Goal: Information Seeking & Learning: Learn about a topic

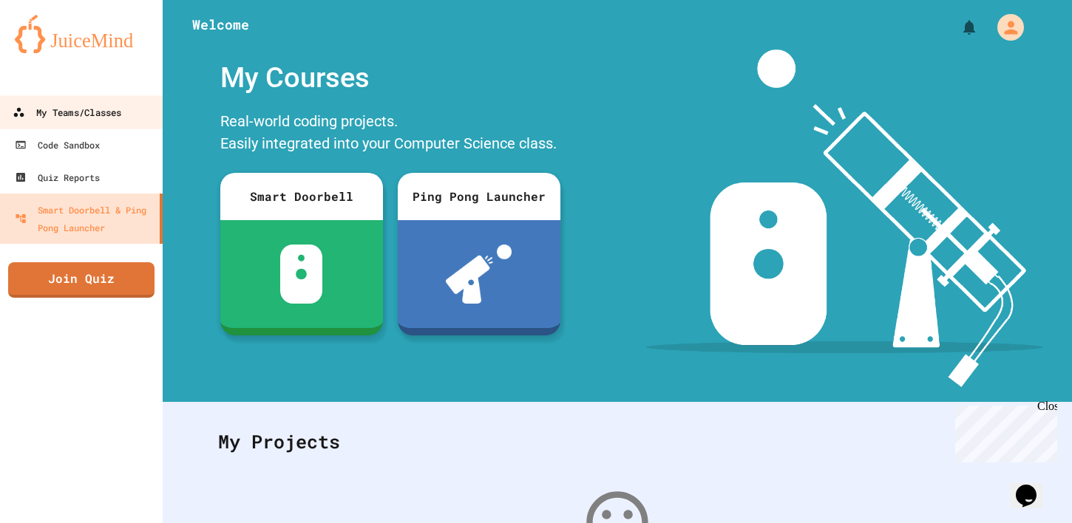
click at [66, 114] on div "My Teams/Classes" at bounding box center [67, 112] width 109 height 18
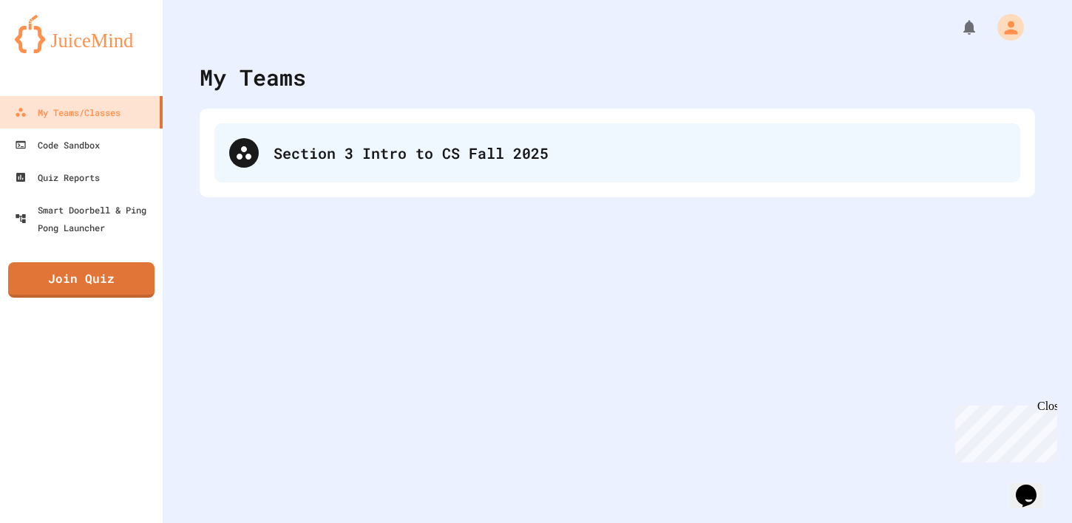
click at [287, 152] on div "Section 3 Intro to CS Fall 2025" at bounding box center [639, 153] width 732 height 22
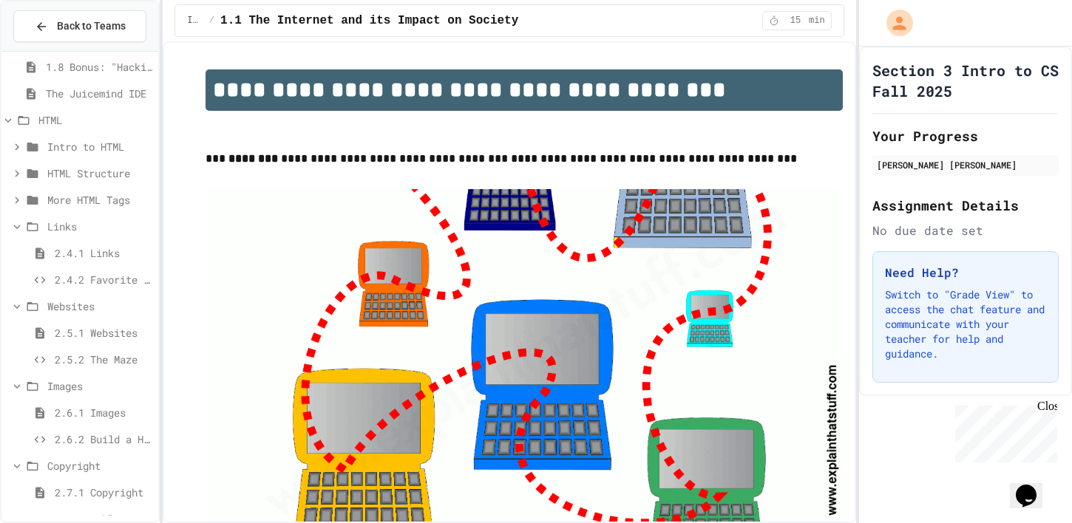
scroll to position [193, 0]
click at [103, 282] on span "2.4.2 Favorite Links" at bounding box center [104, 281] width 98 height 16
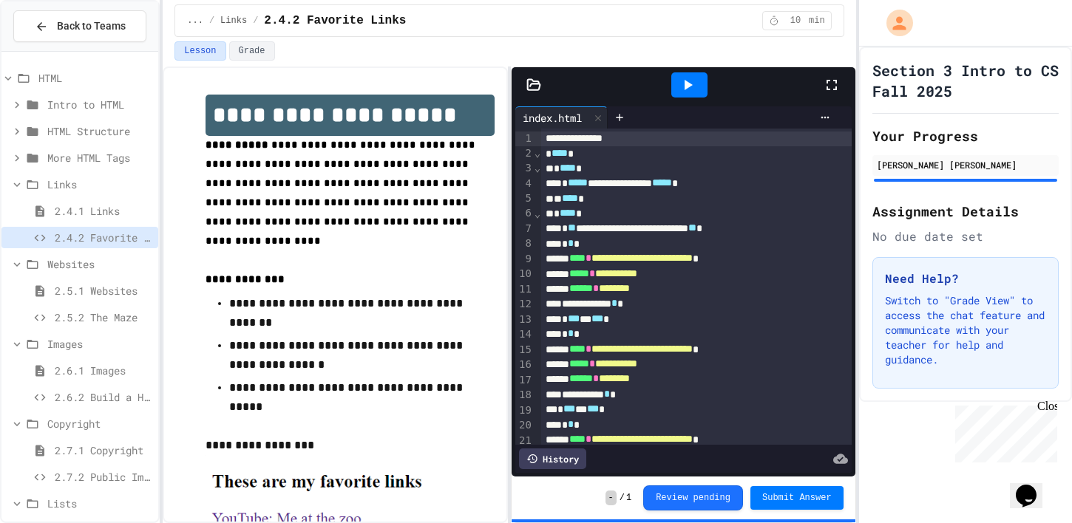
click at [692, 69] on div at bounding box center [689, 85] width 51 height 40
click at [694, 78] on icon at bounding box center [688, 85] width 18 height 18
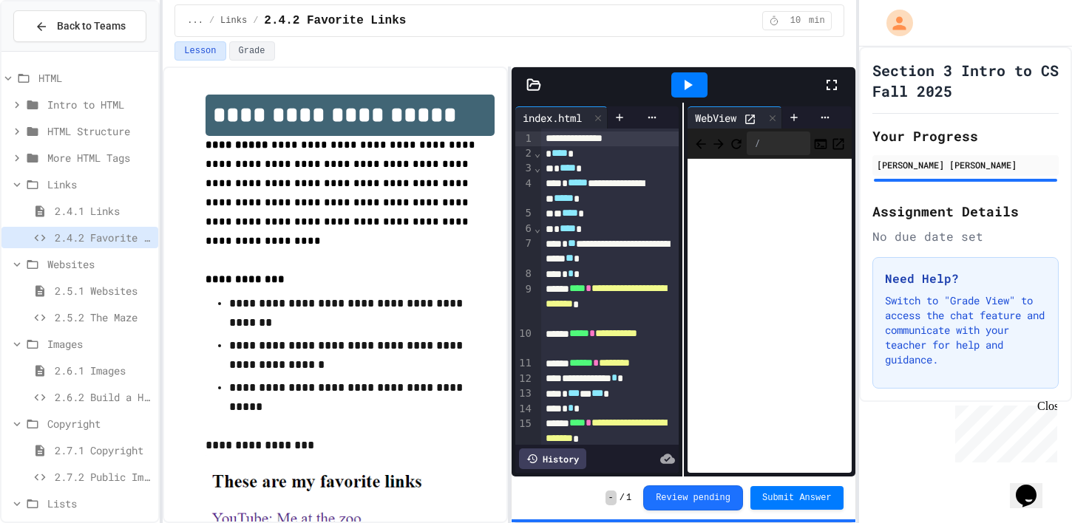
click at [94, 289] on span "2.5.1 Websites" at bounding box center [104, 291] width 98 height 16
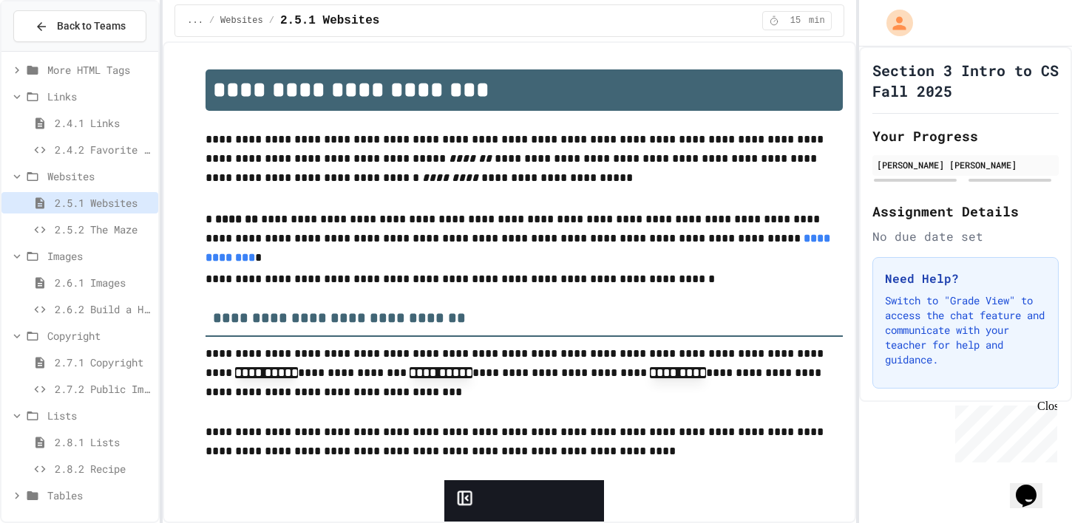
scroll to position [356, 0]
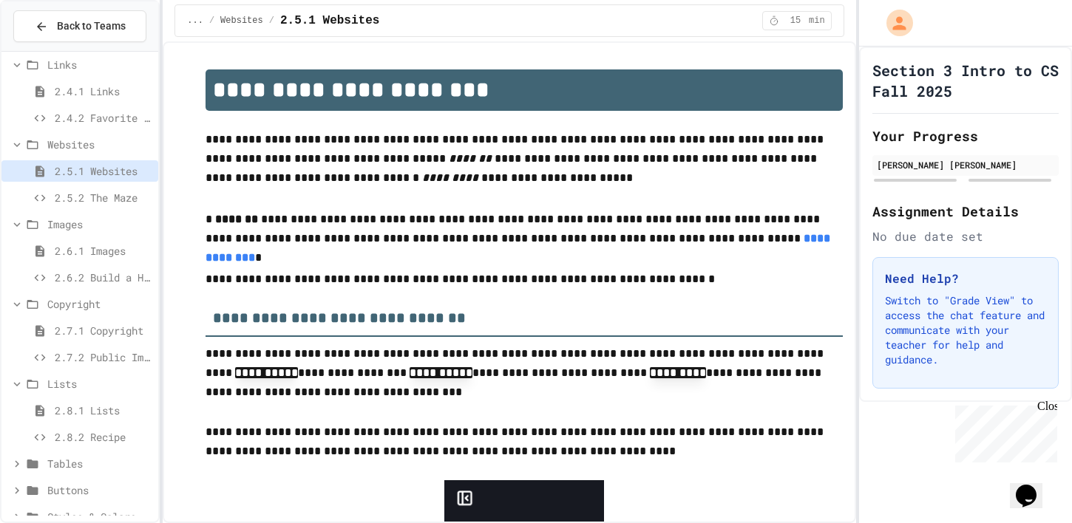
click at [102, 203] on span "2.5.2 The Maze" at bounding box center [104, 198] width 98 height 16
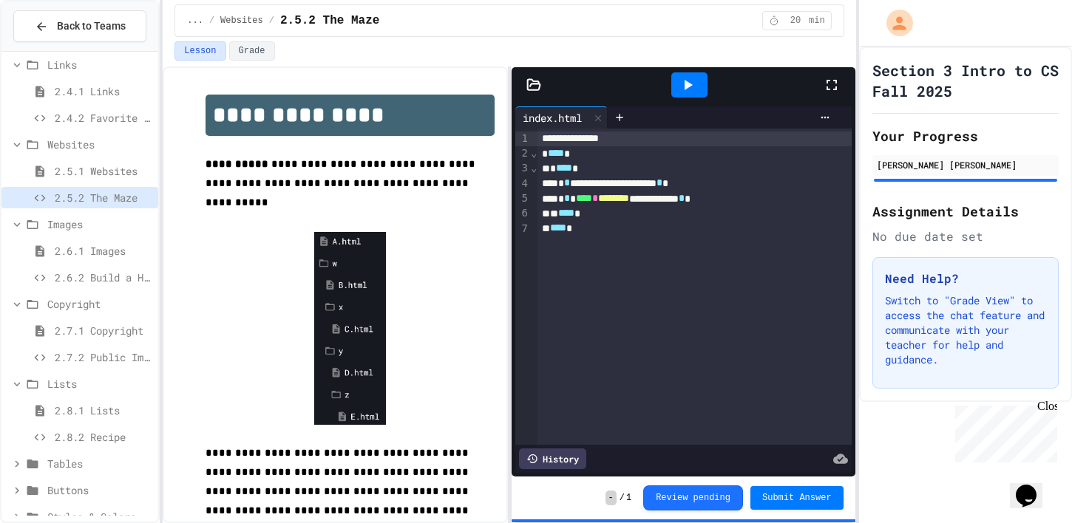
click at [95, 272] on span "2.6.2 Build a Homepage" at bounding box center [104, 278] width 98 height 16
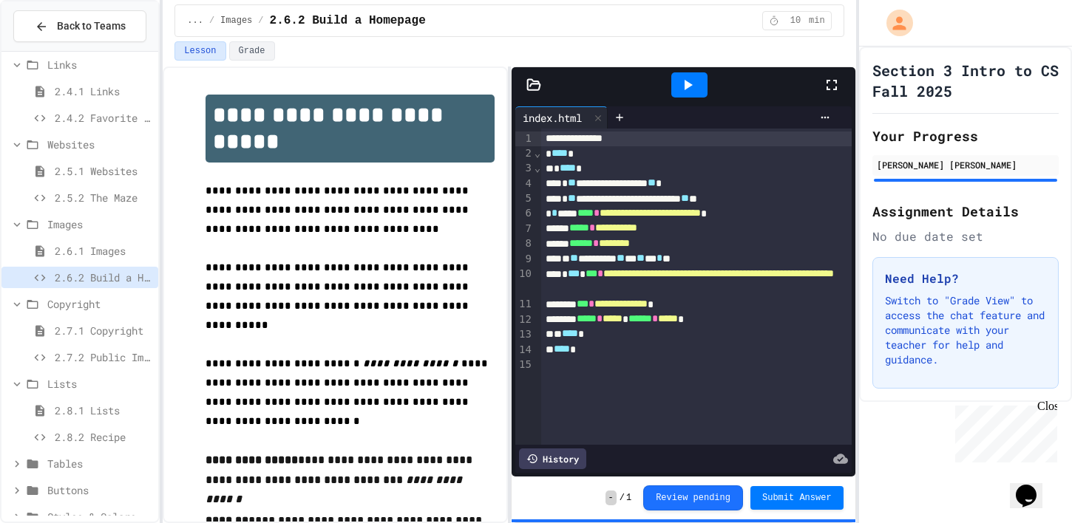
scroll to position [378, 0]
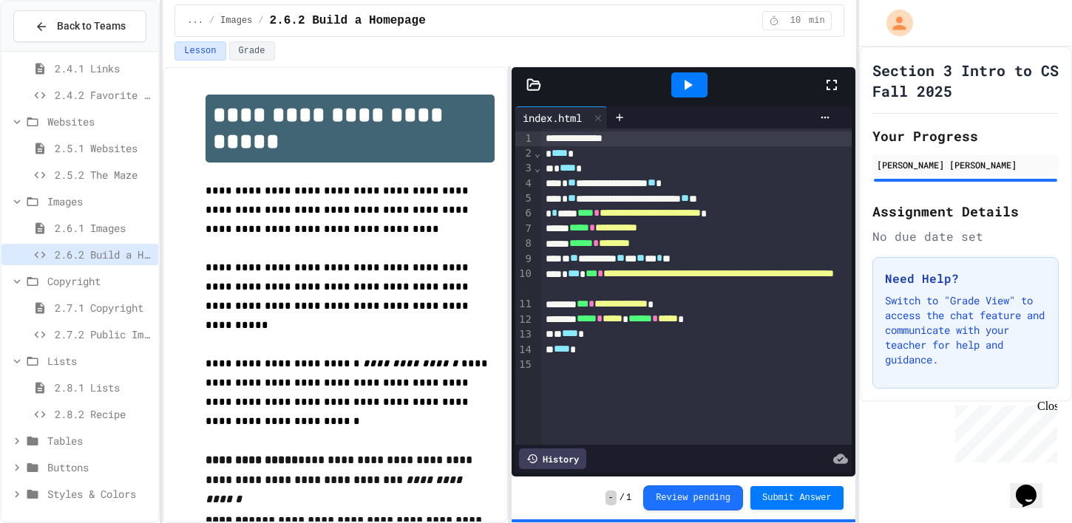
click at [114, 168] on span "2.5.2 The Maze" at bounding box center [104, 175] width 98 height 16
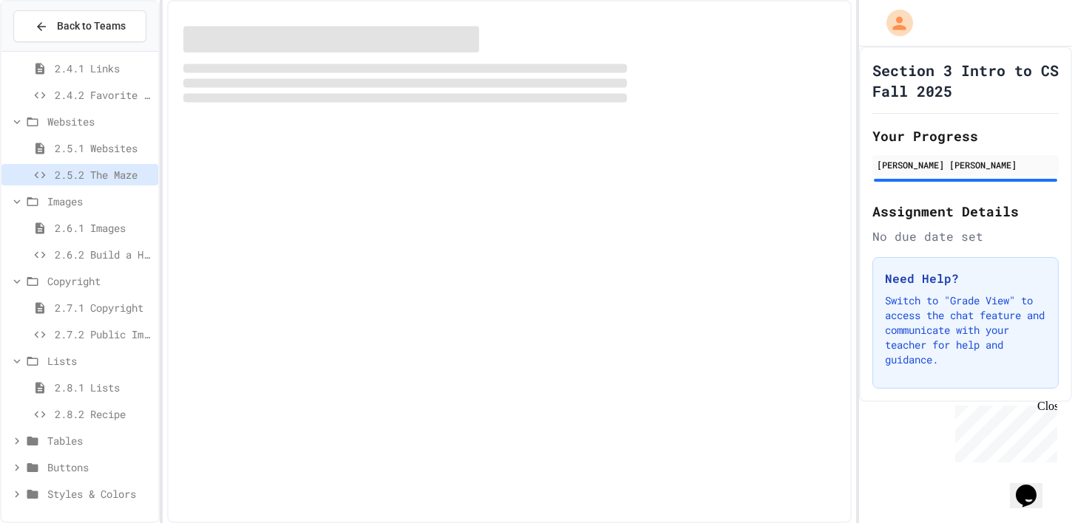
scroll to position [367, 0]
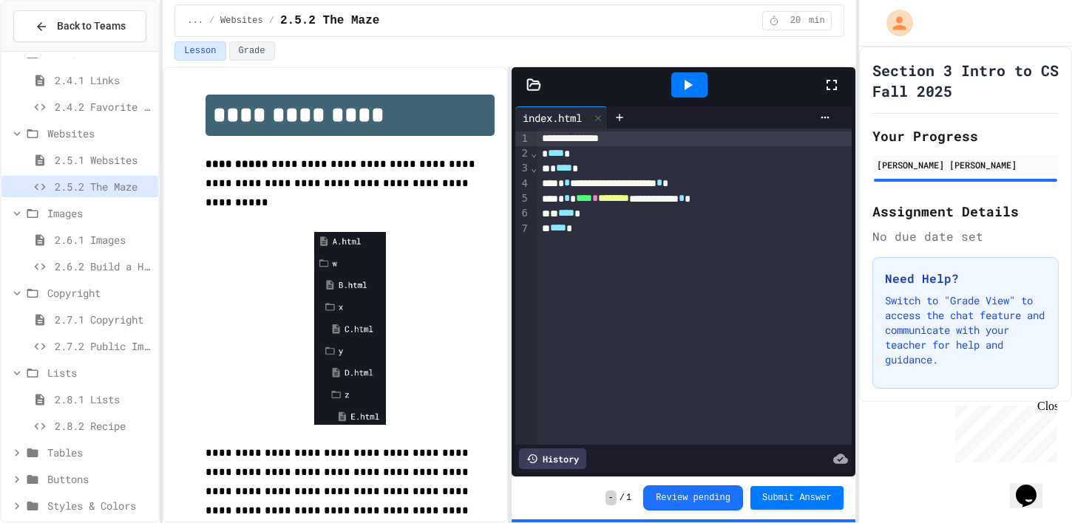
click at [538, 78] on icon at bounding box center [533, 85] width 15 height 15
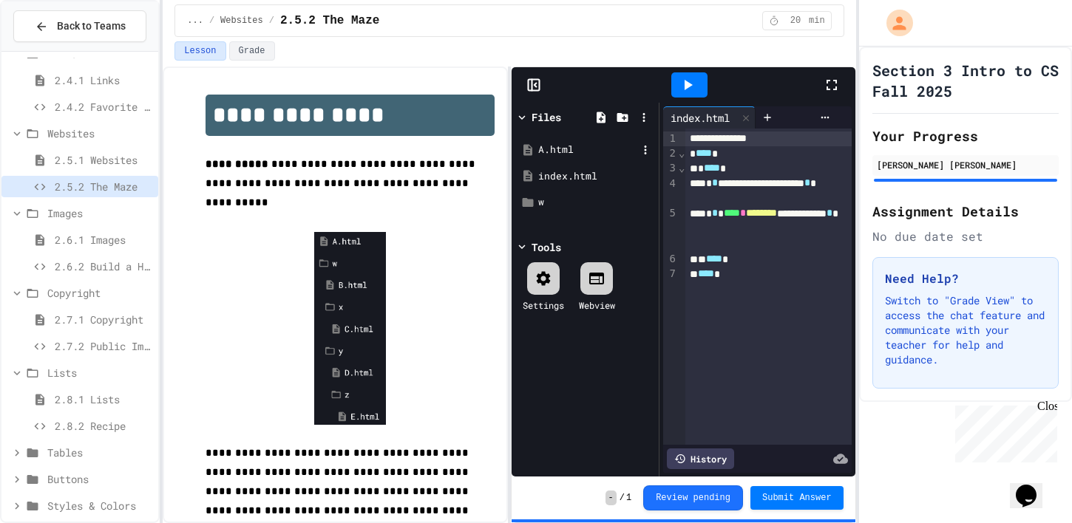
click at [575, 149] on div "A.html" at bounding box center [587, 150] width 99 height 15
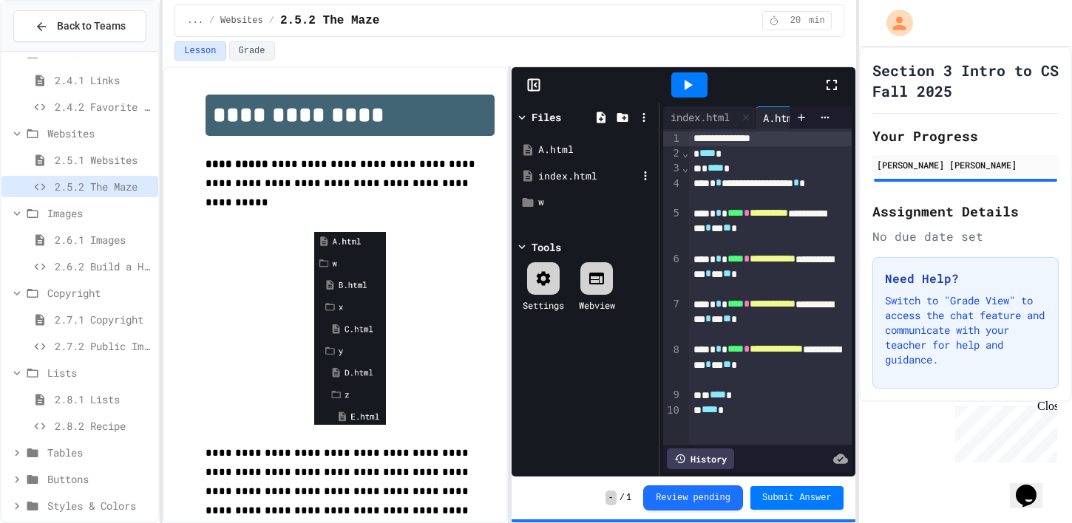
click at [571, 180] on div "index.html" at bounding box center [587, 176] width 99 height 15
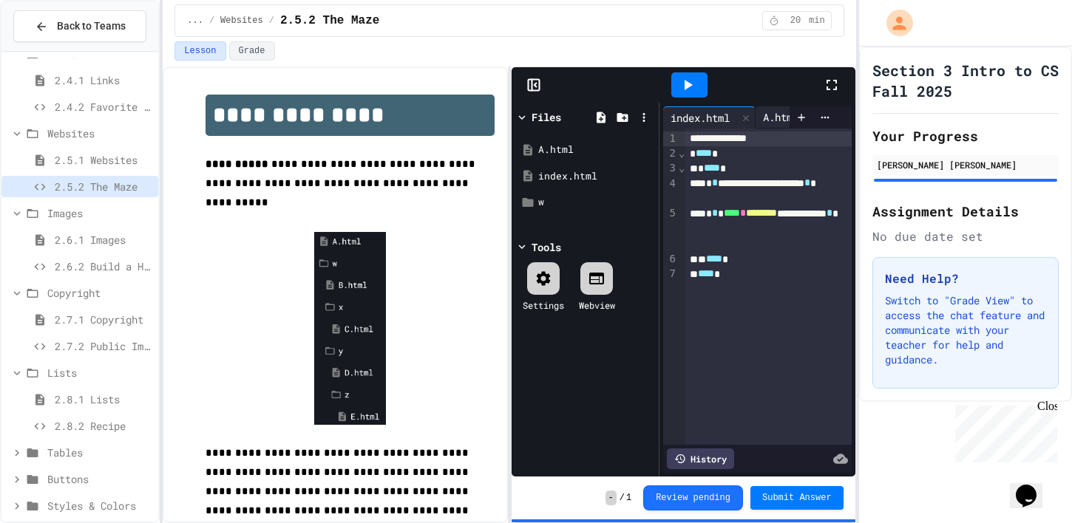
click at [769, 118] on div "A.html" at bounding box center [780, 117] width 50 height 16
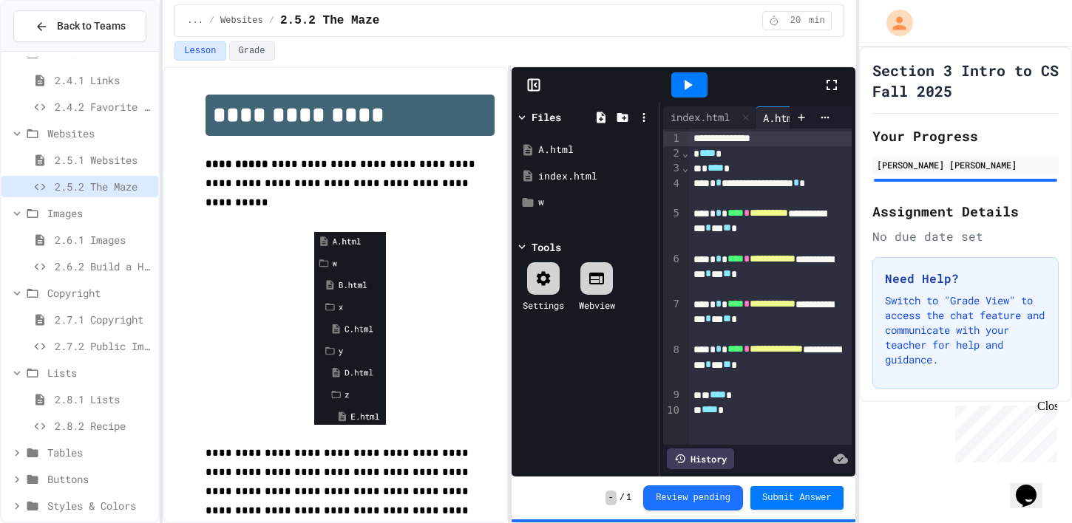
click at [132, 321] on span "2.7.1 Copyright" at bounding box center [104, 320] width 98 height 16
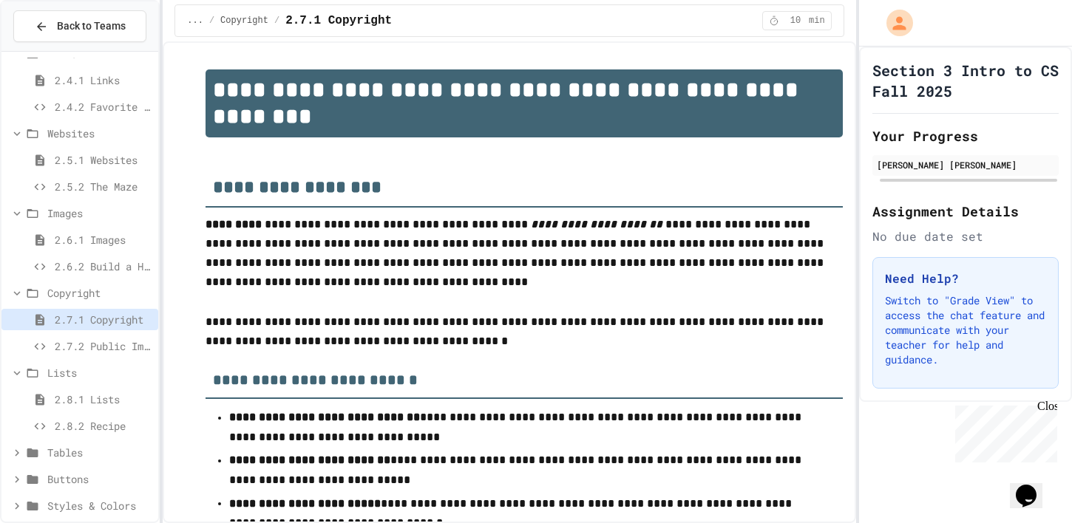
click at [129, 356] on div "2.7.2 Public Images" at bounding box center [79, 346] width 157 height 21
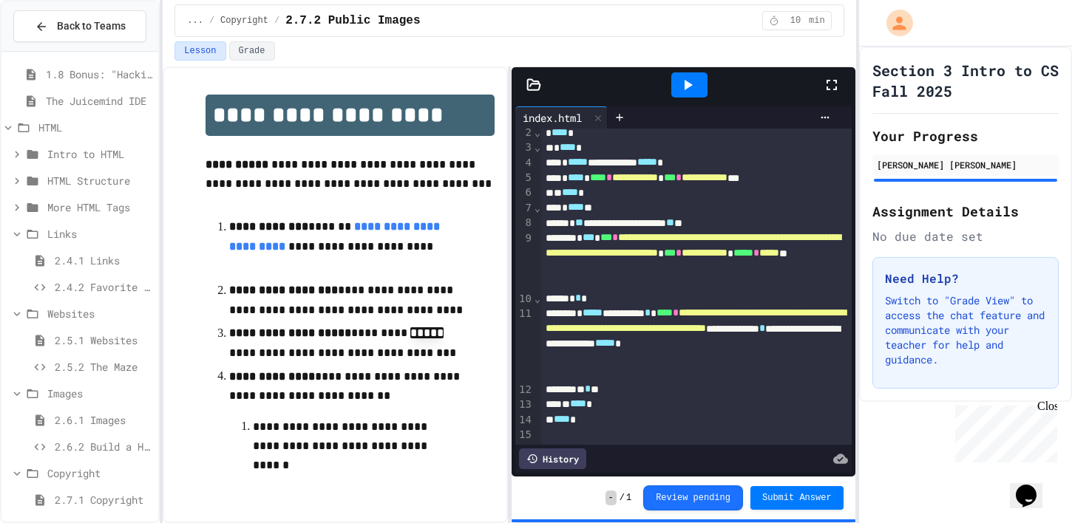
scroll to position [179, 0]
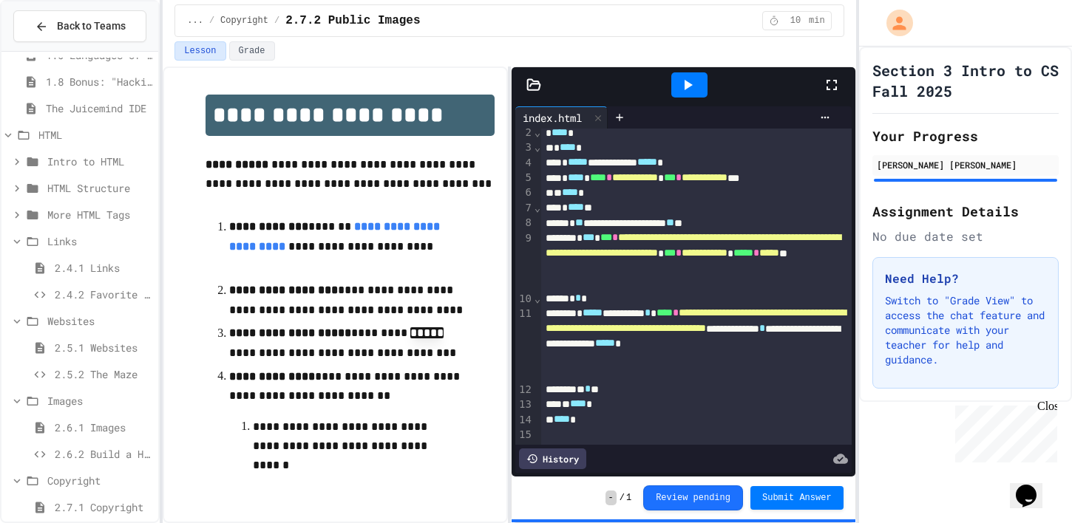
click at [100, 302] on div "2.4.2 Favorite Links" at bounding box center [79, 294] width 157 height 21
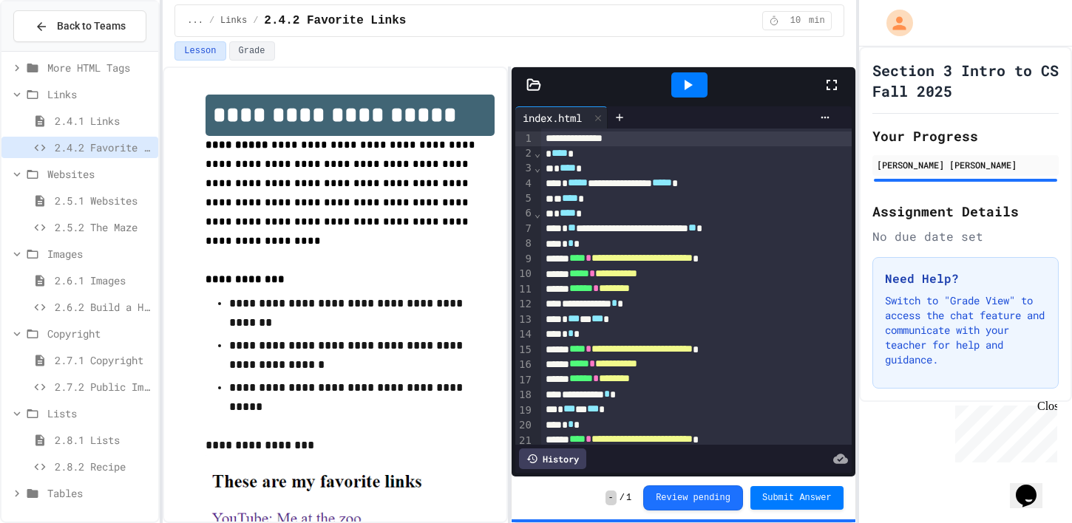
scroll to position [378, 0]
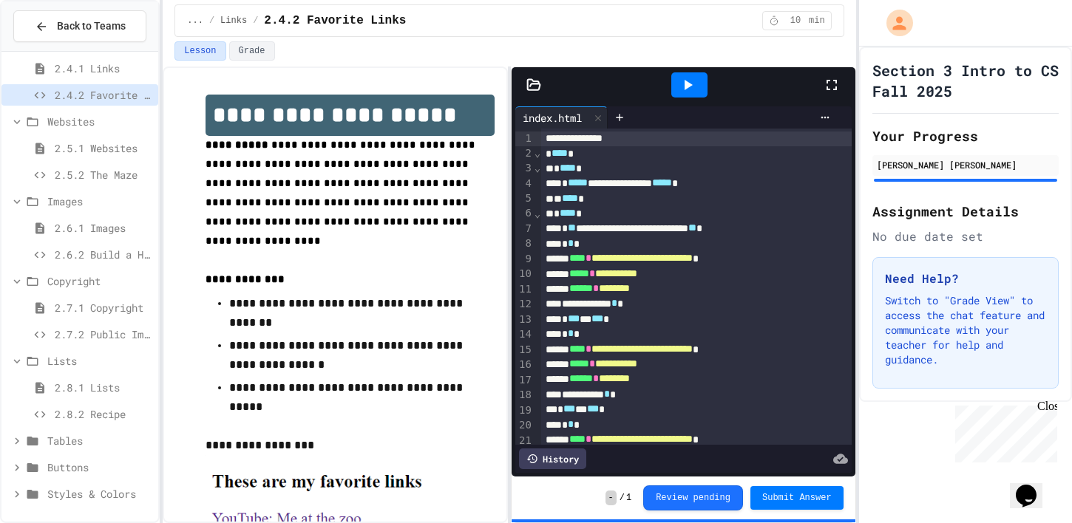
click at [126, 336] on span "2.7.2 Public Images" at bounding box center [104, 335] width 98 height 16
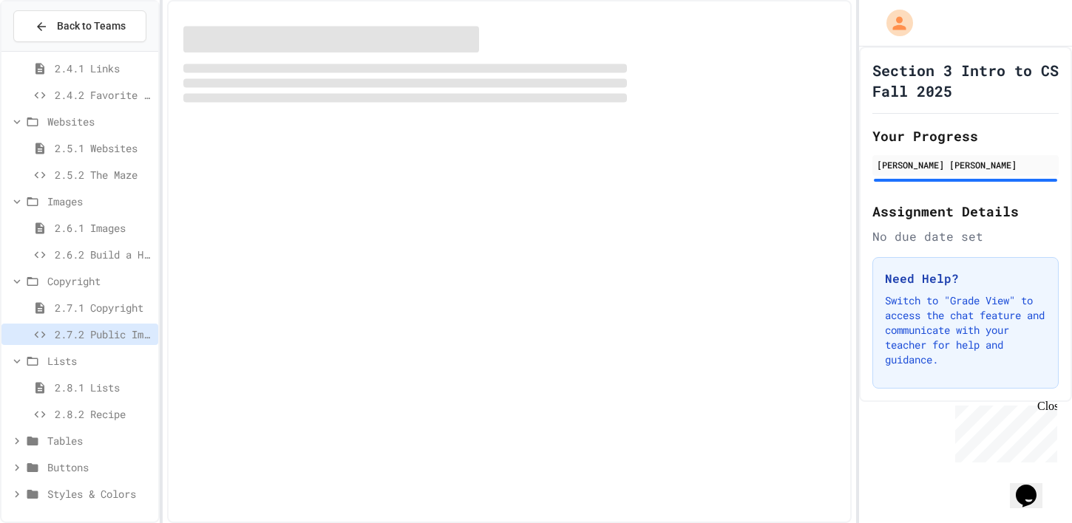
scroll to position [367, 0]
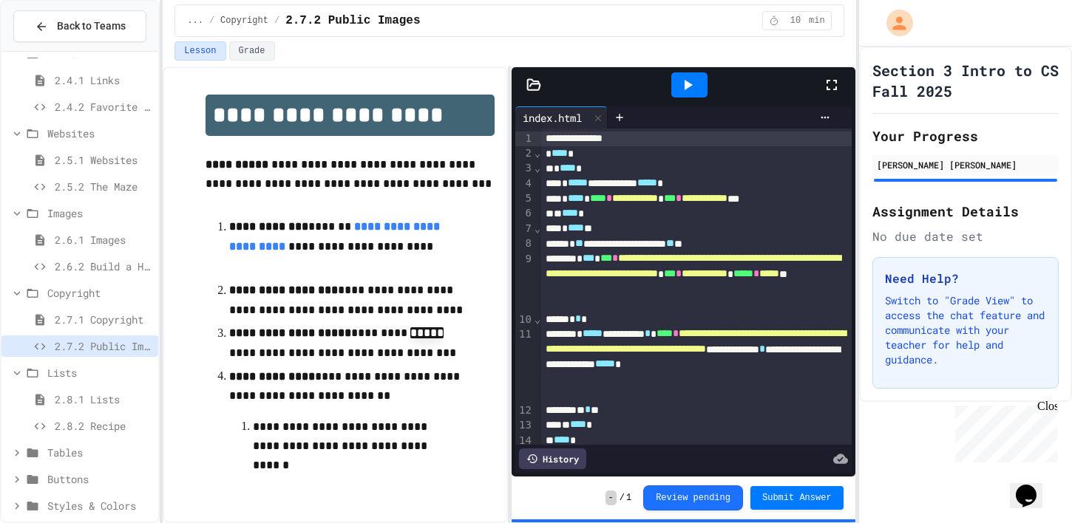
click at [116, 424] on span "2.8.2 Recipe" at bounding box center [104, 426] width 98 height 16
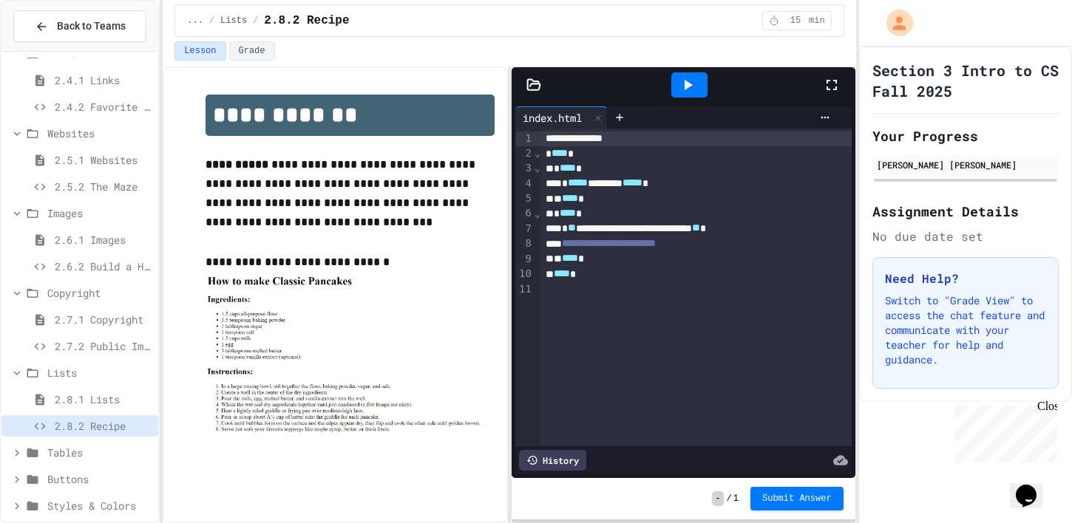
click at [85, 348] on span "2.7.2 Public Images" at bounding box center [104, 347] width 98 height 16
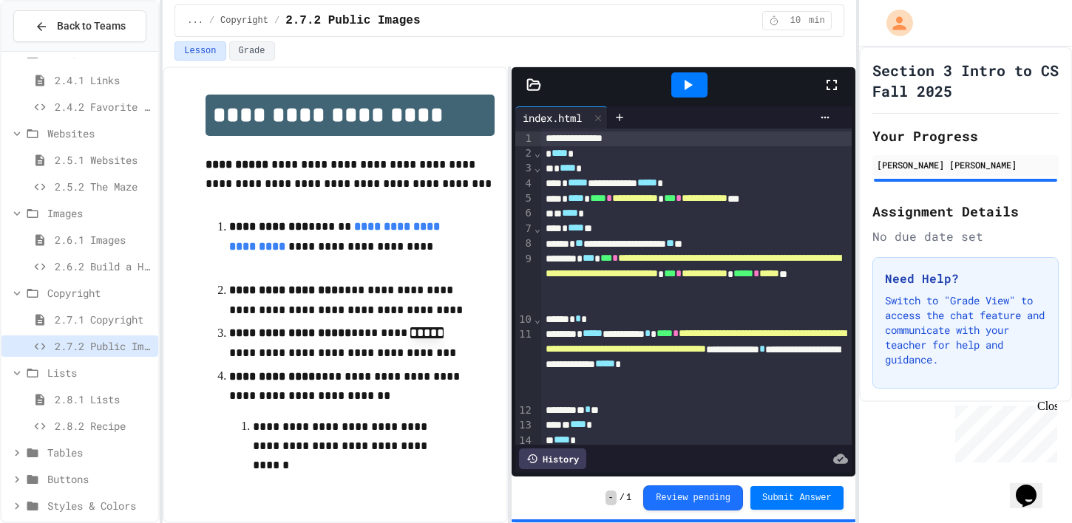
scroll to position [1, 0]
click at [690, 86] on icon at bounding box center [688, 85] width 18 height 18
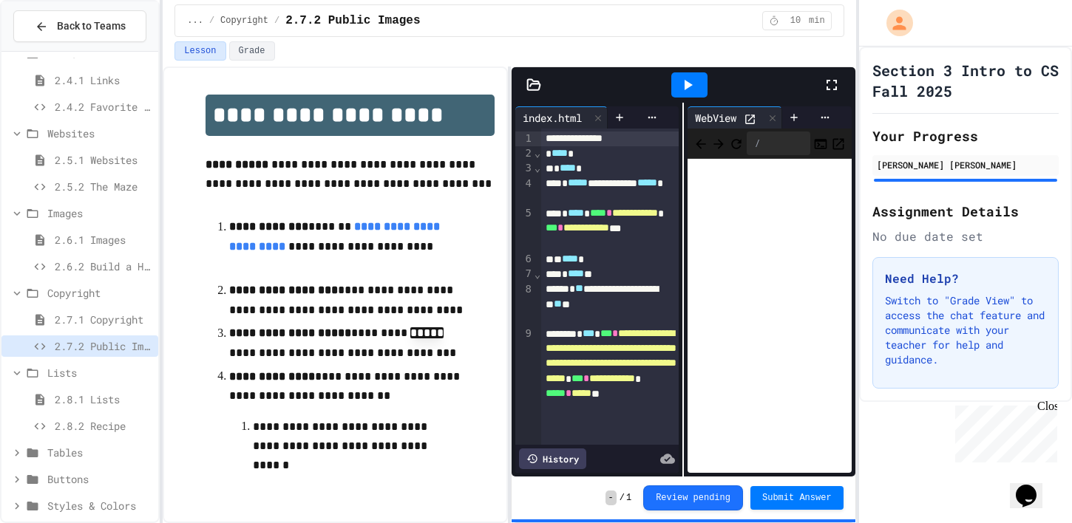
click at [102, 256] on div "2.6.2 Build a Homepage" at bounding box center [79, 266] width 157 height 21
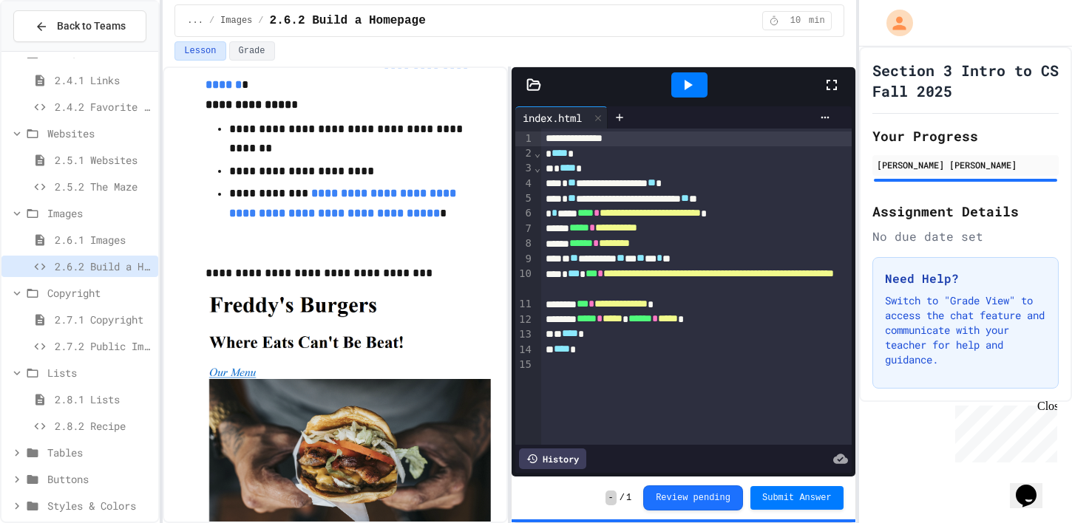
scroll to position [620, 0]
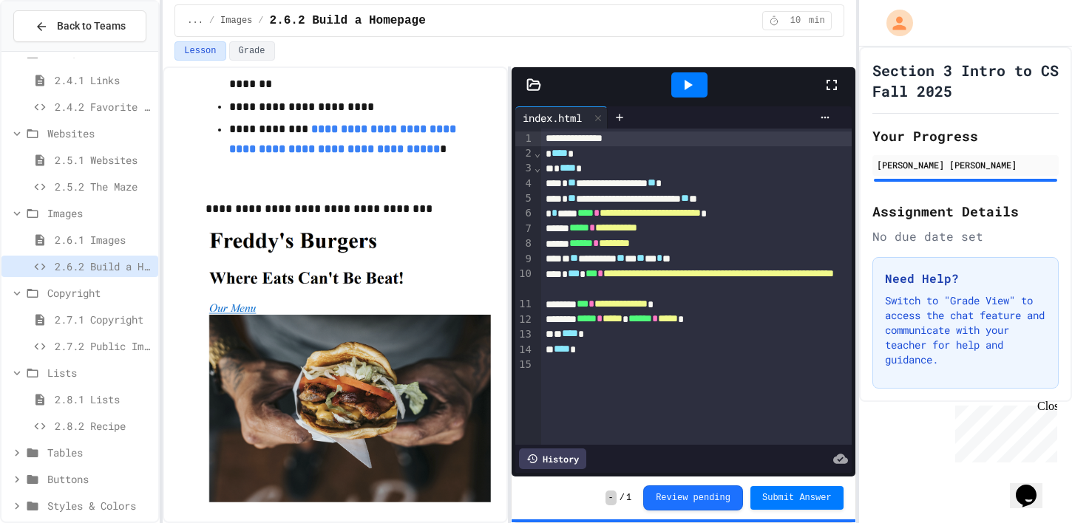
click at [696, 76] on icon at bounding box center [688, 85] width 18 height 18
